Goal: Information Seeking & Learning: Learn about a topic

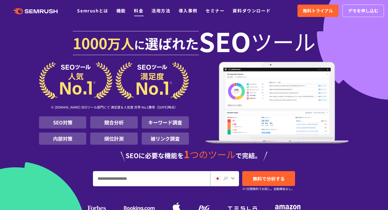
click at [139, 12] on link "料金" at bounding box center [138, 10] width 9 height 6
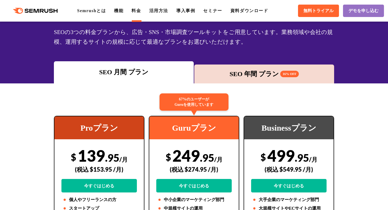
scroll to position [96, 0]
